Goal: Task Accomplishment & Management: Use online tool/utility

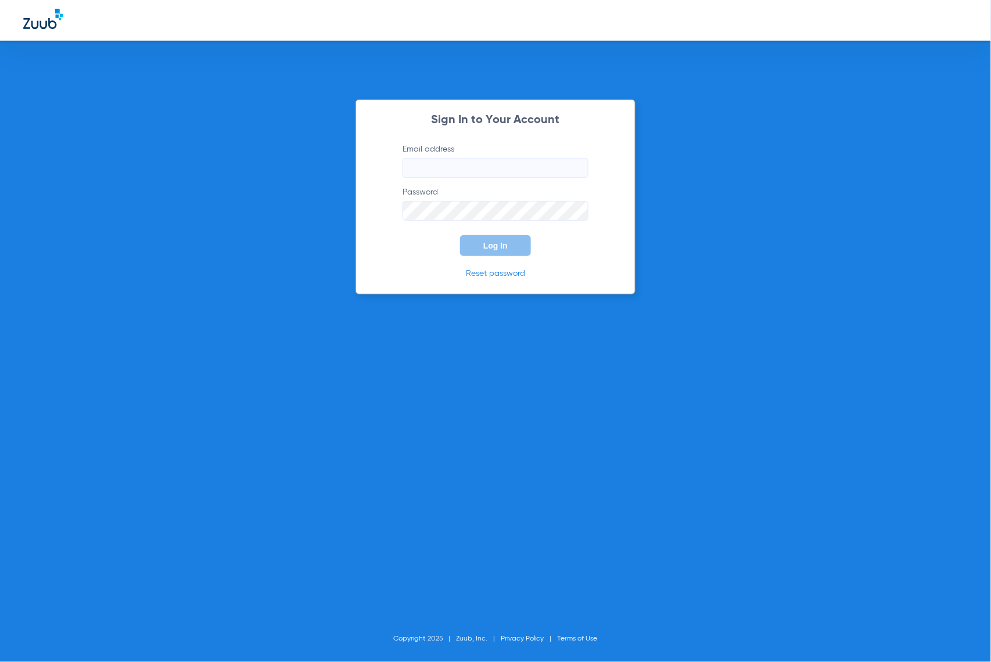
type input "[EMAIL_ADDRESS][DOMAIN_NAME]"
click at [478, 250] on button "Log In" at bounding box center [495, 245] width 71 height 21
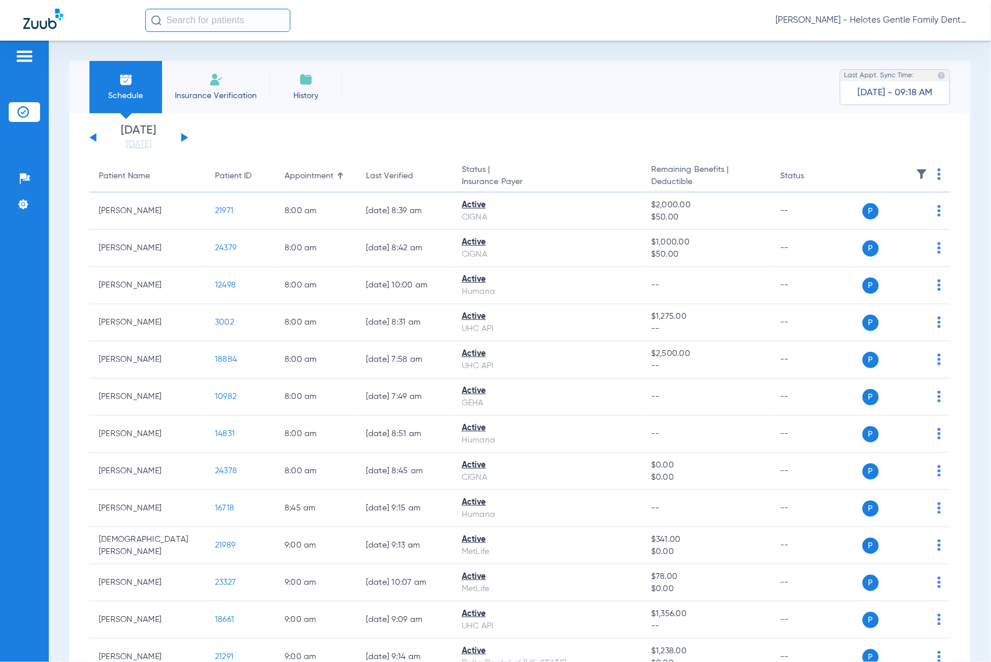
click at [150, 41] on div "Schedule Insurance Verification History Last Appt. Sync Time: [DATE] - 09:18 AM…" at bounding box center [520, 352] width 942 height 622
click at [168, 24] on input "text" at bounding box center [217, 20] width 145 height 23
click at [150, 142] on link "[DATE]" at bounding box center [139, 145] width 70 height 12
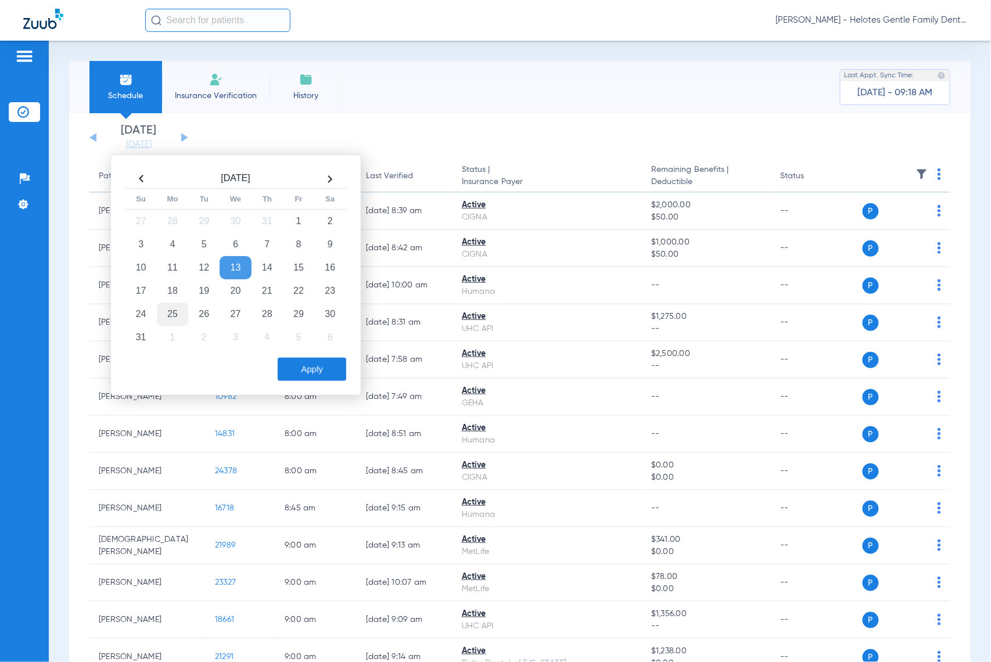
click at [170, 315] on td "25" at bounding box center [172, 314] width 31 height 23
click at [305, 374] on button "Apply" at bounding box center [312, 369] width 69 height 23
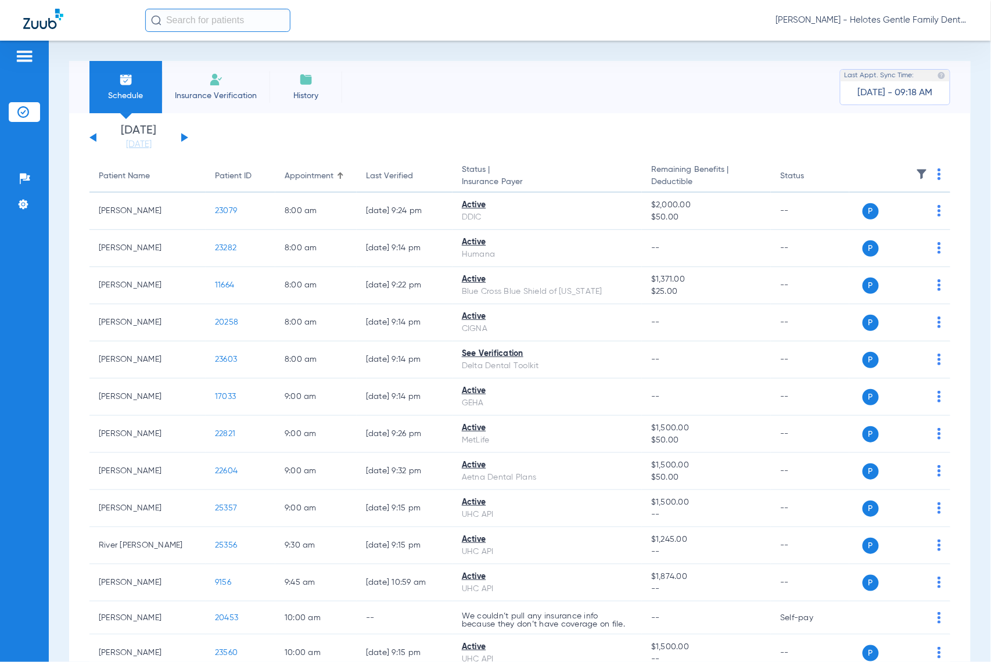
click at [933, 175] on th at bounding box center [899, 176] width 101 height 33
click at [930, 175] on th at bounding box center [899, 176] width 101 height 33
click at [938, 175] on img at bounding box center [939, 174] width 3 height 12
click at [876, 221] on span "Verify All" at bounding box center [884, 221] width 73 height 8
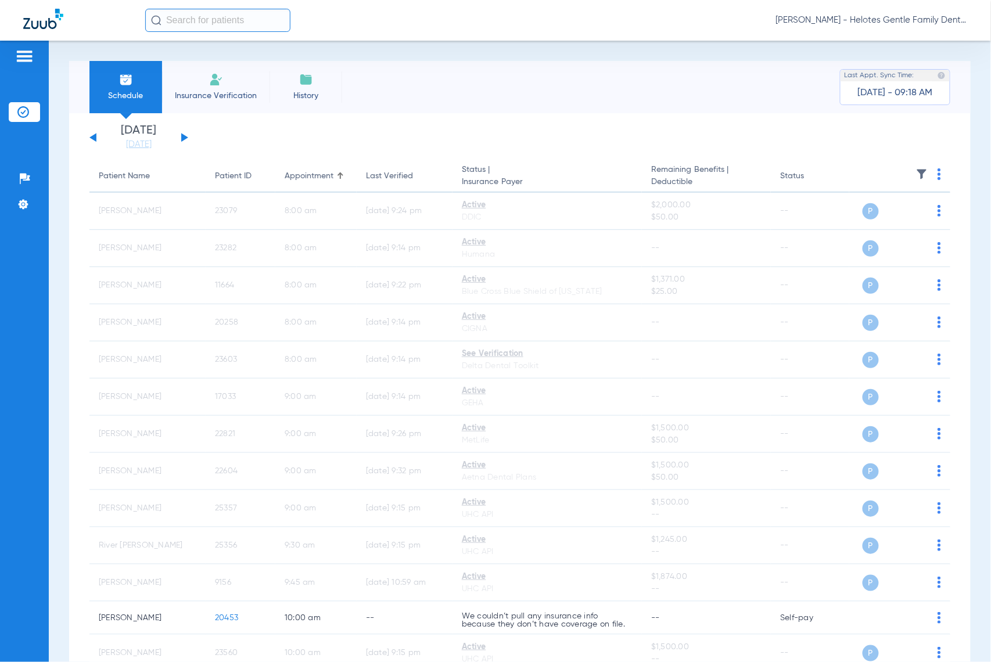
click at [182, 135] on button at bounding box center [184, 137] width 7 height 9
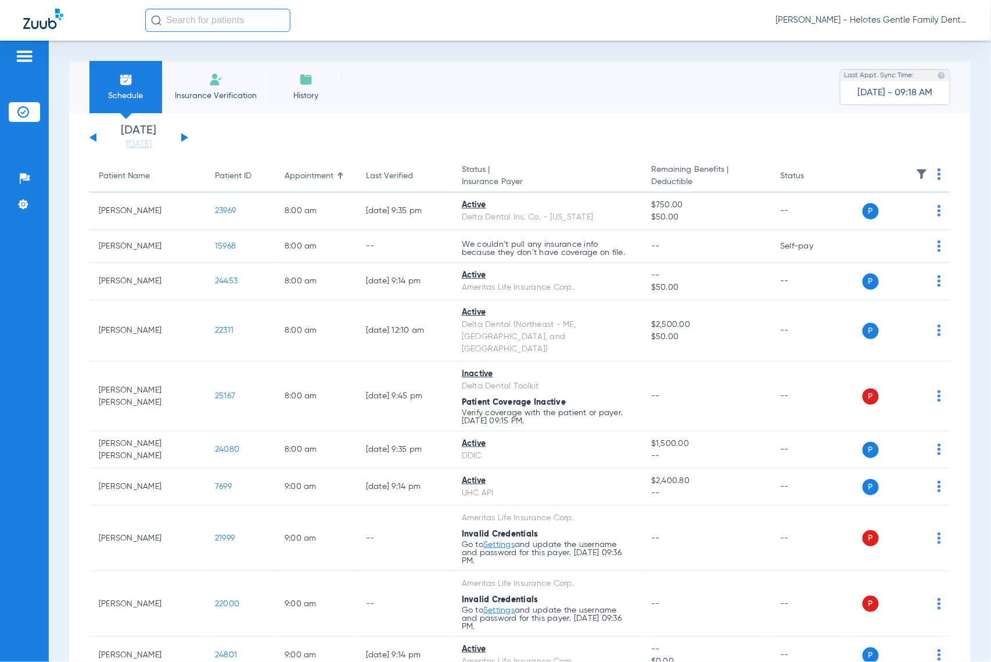
click at [925, 180] on th at bounding box center [899, 176] width 101 height 33
click at [938, 177] on img at bounding box center [939, 174] width 3 height 12
click at [876, 221] on span "Verify All" at bounding box center [884, 221] width 73 height 8
